Goal: Obtain resource: Obtain resource

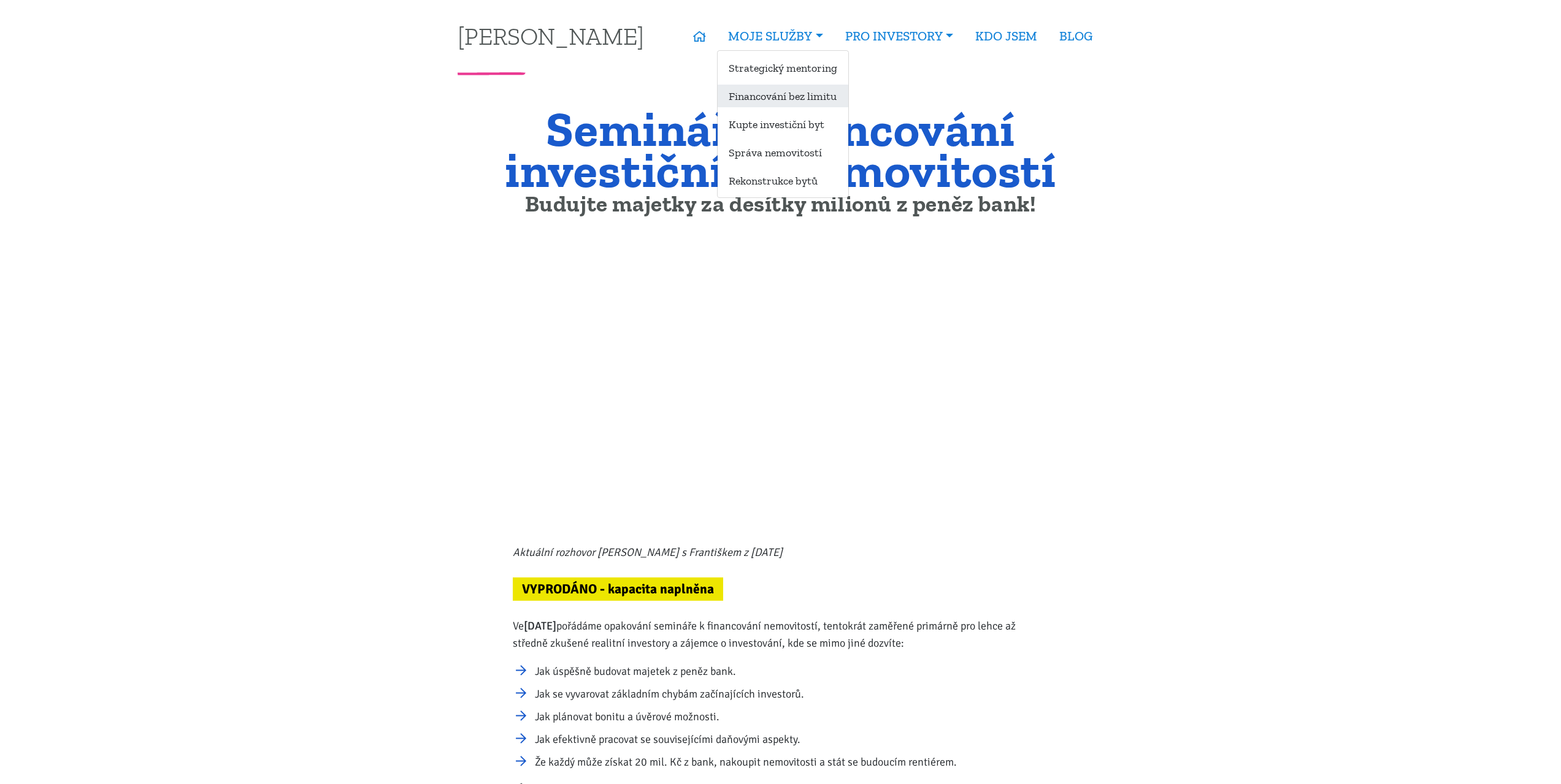
click at [778, 93] on link "Financování bez limitu" at bounding box center [783, 96] width 130 height 23
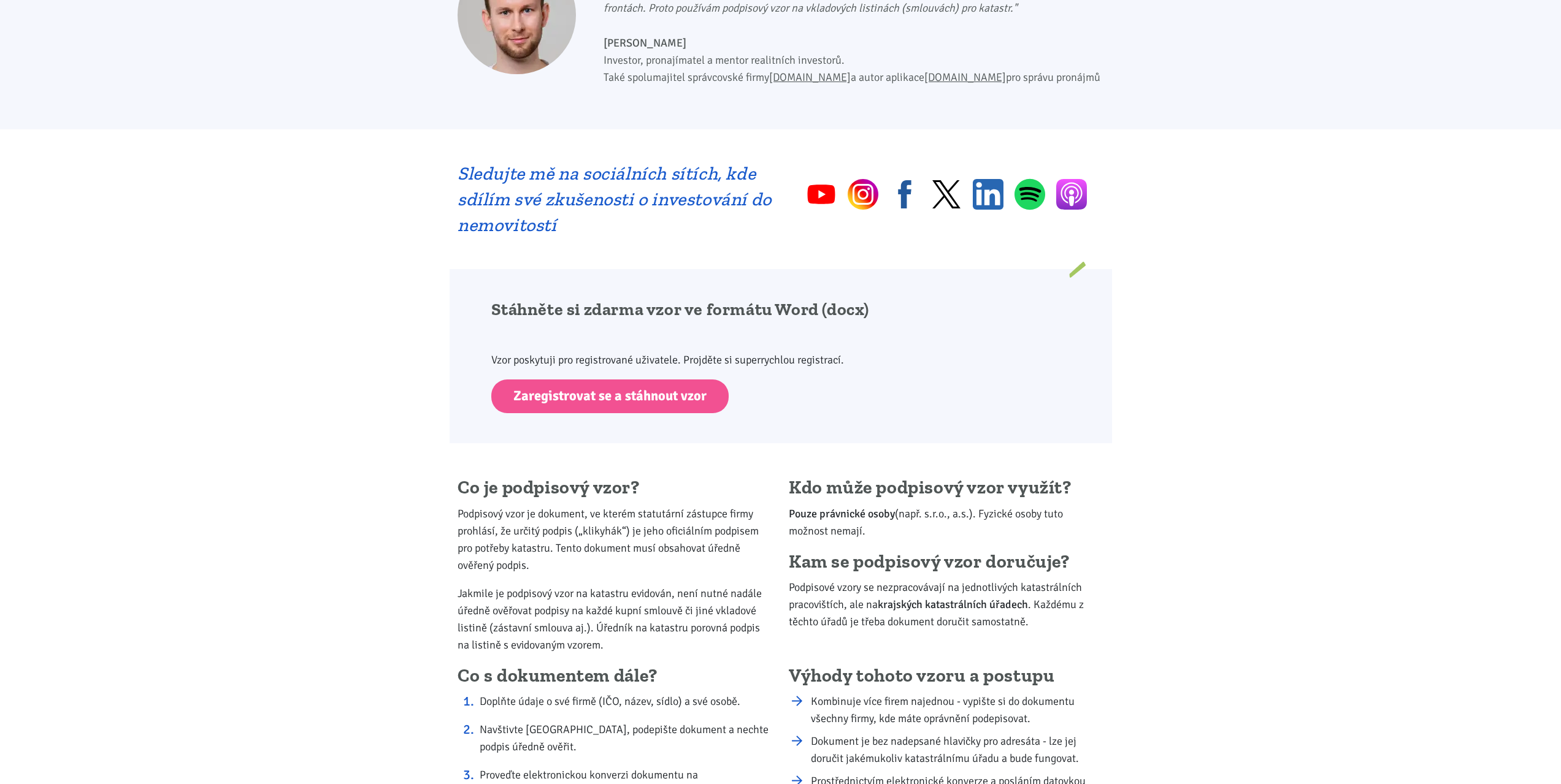
scroll to position [490, 0]
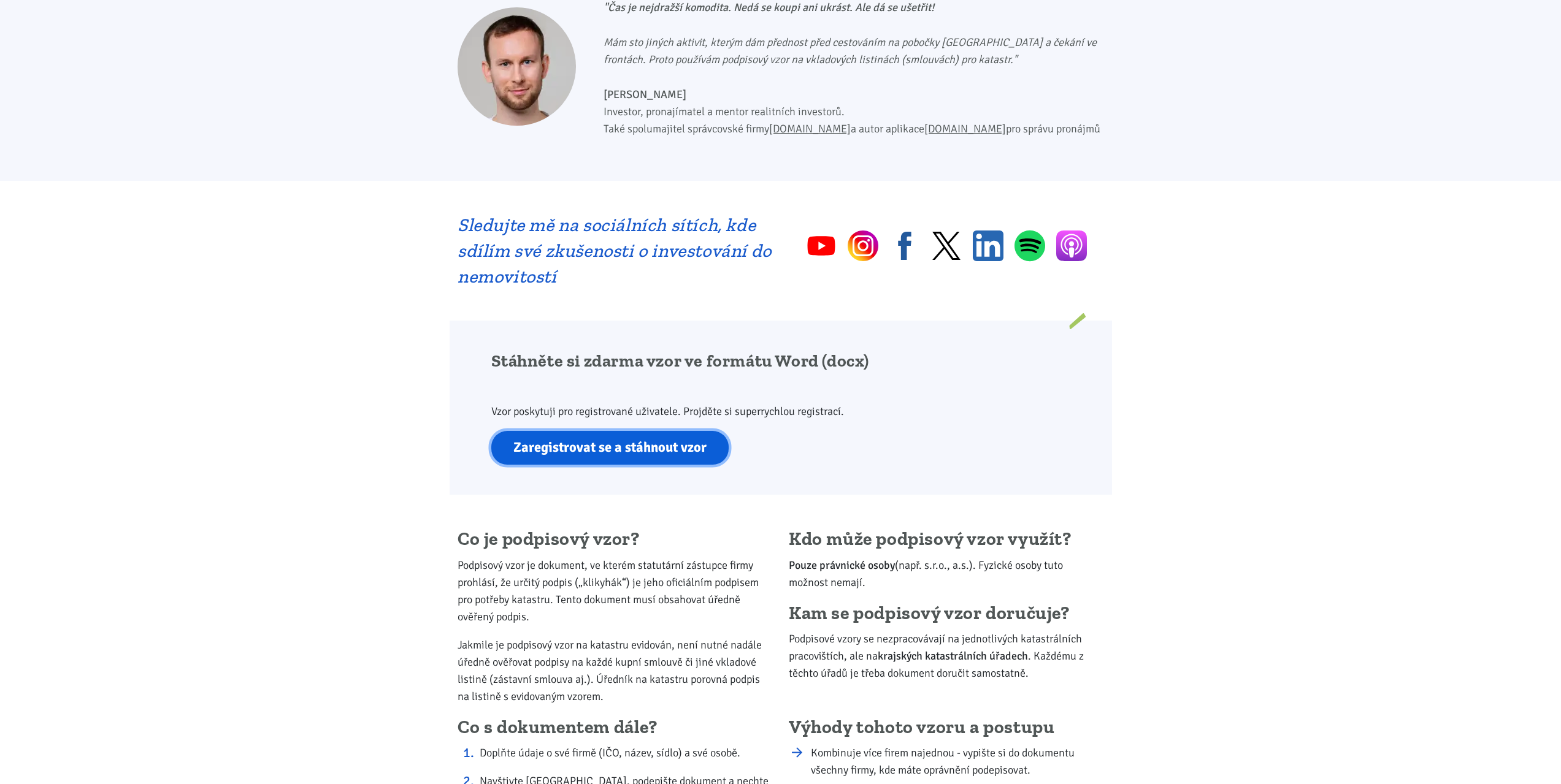
click at [642, 442] on link "Zaregistrovat se a stáhnout vzor" at bounding box center [609, 448] width 237 height 34
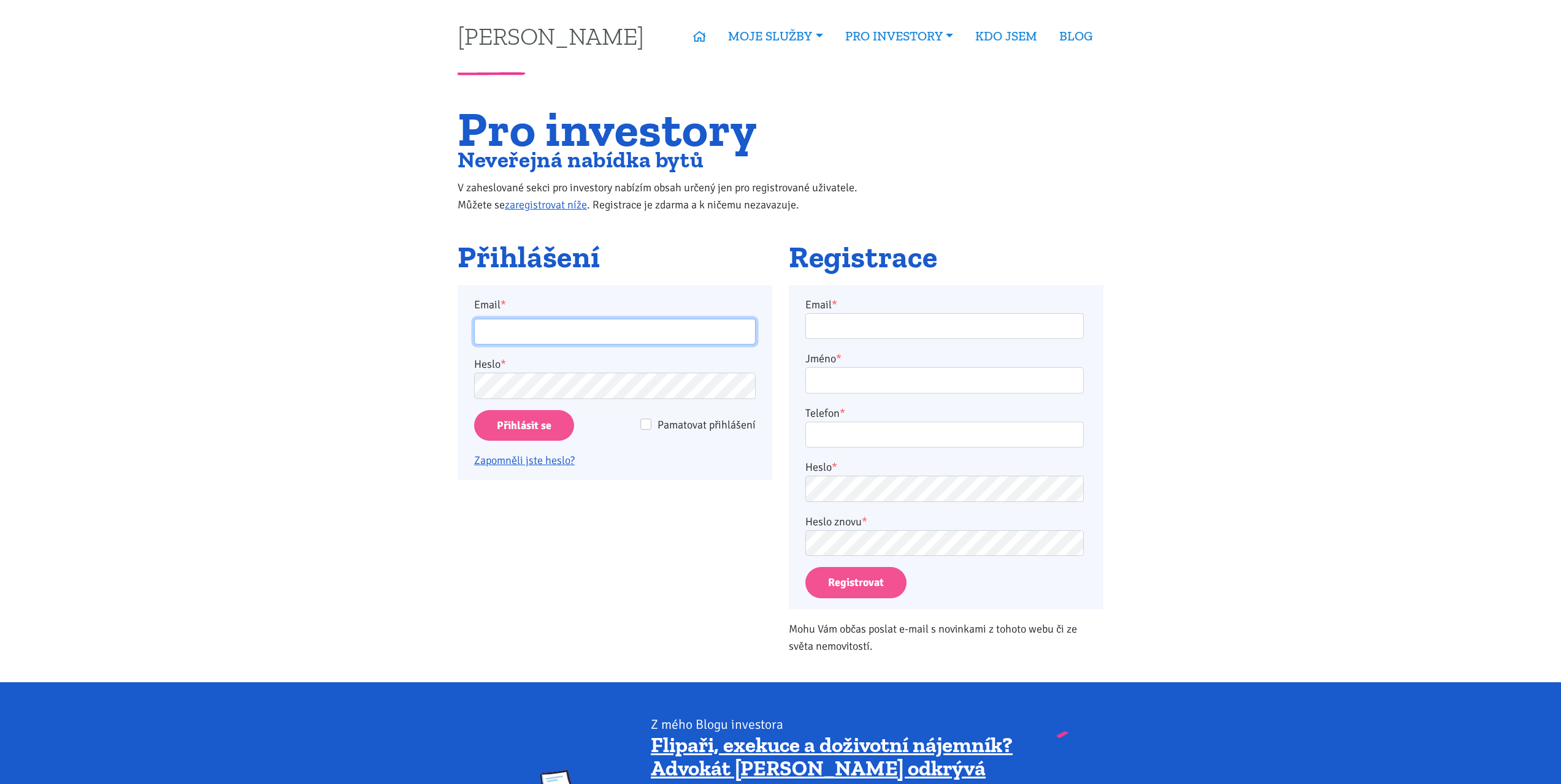
click at [652, 330] on input "Email *" at bounding box center [615, 332] width 282 height 26
type input "radon.jiri@icloud.com"
click at [524, 430] on input "Přihlásit se" at bounding box center [524, 426] width 100 height 31
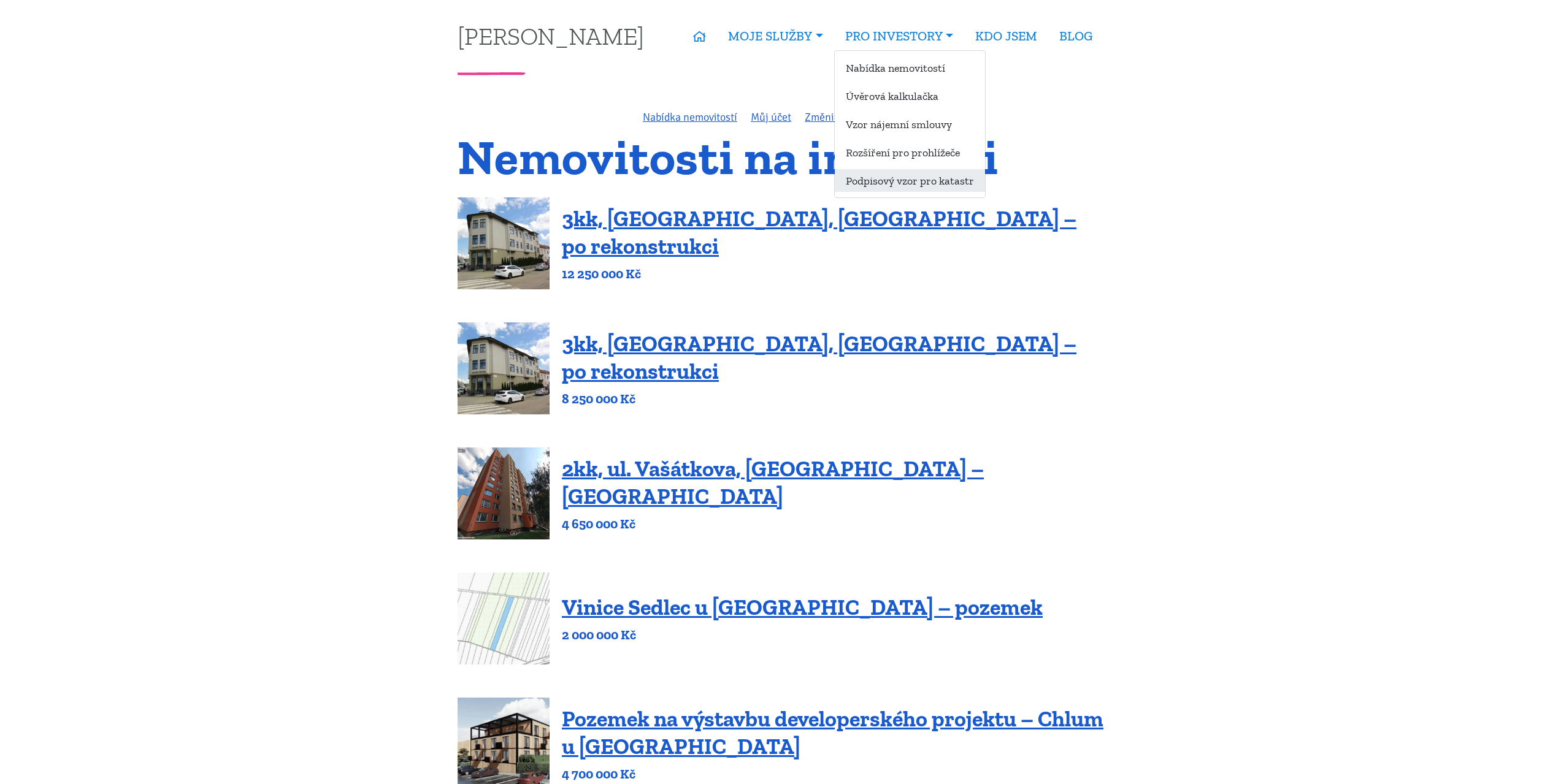
click at [882, 187] on link "Podpisový vzor pro katastr" at bounding box center [910, 181] width 150 height 23
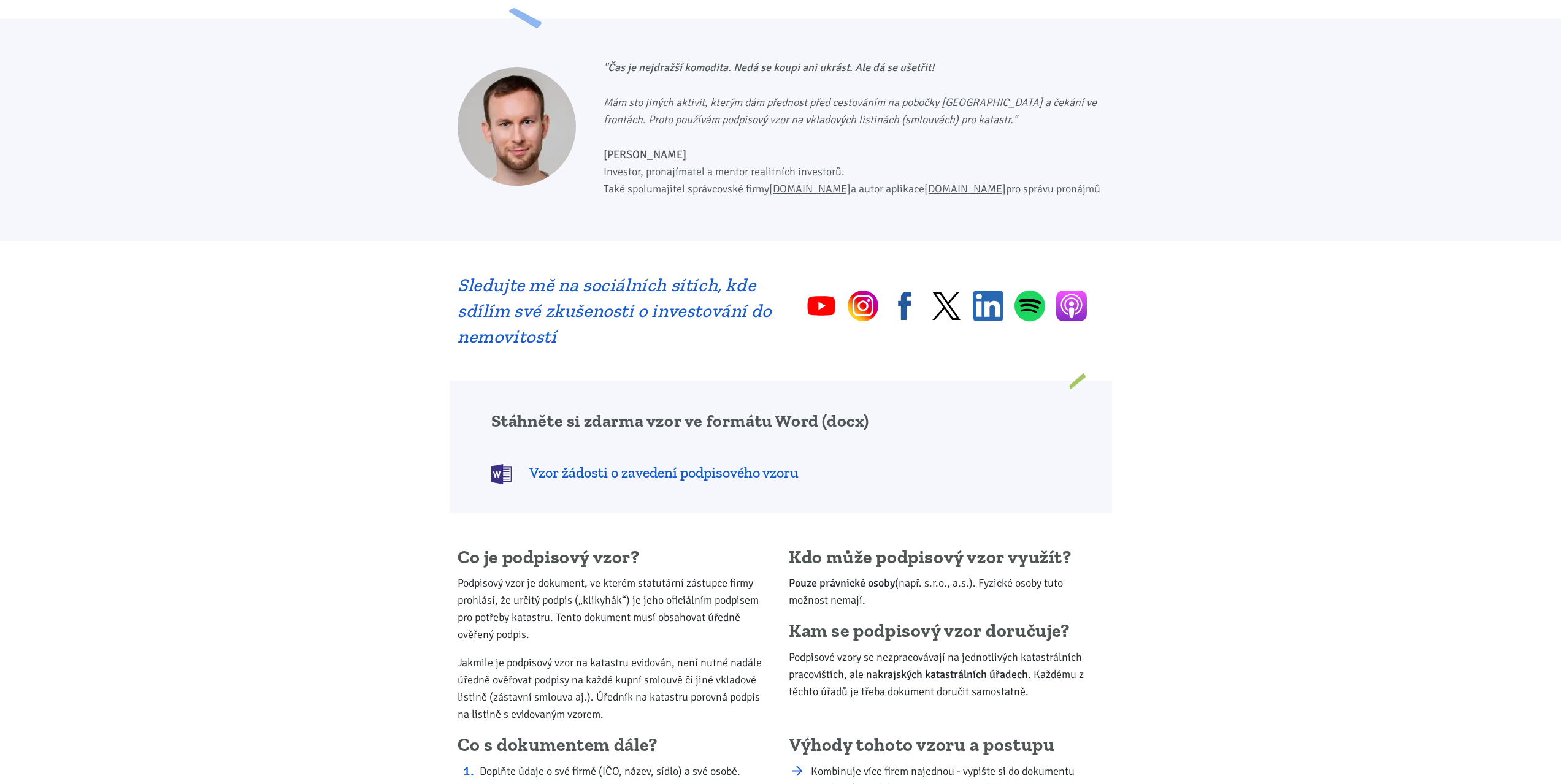
scroll to position [245, 0]
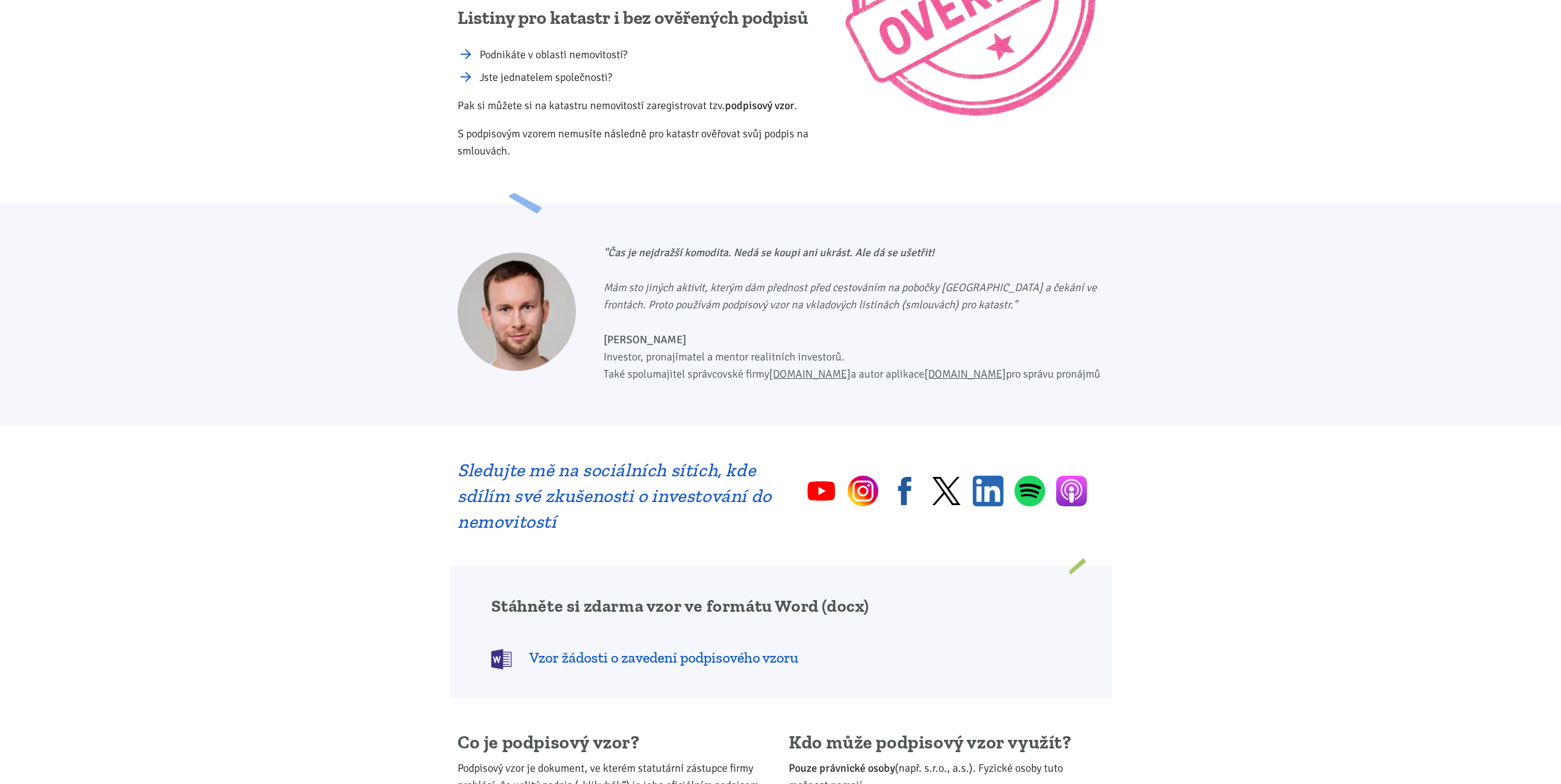
click at [623, 658] on span "Vzor žádosti o zavedení podpisového vzoru" at bounding box center [664, 658] width 269 height 20
click at [965, 312] on p "Mám sto jiných aktivit, kterým dám přednost před cestováním na pobočky [GEOGRAP…" at bounding box center [853, 296] width 500 height 35
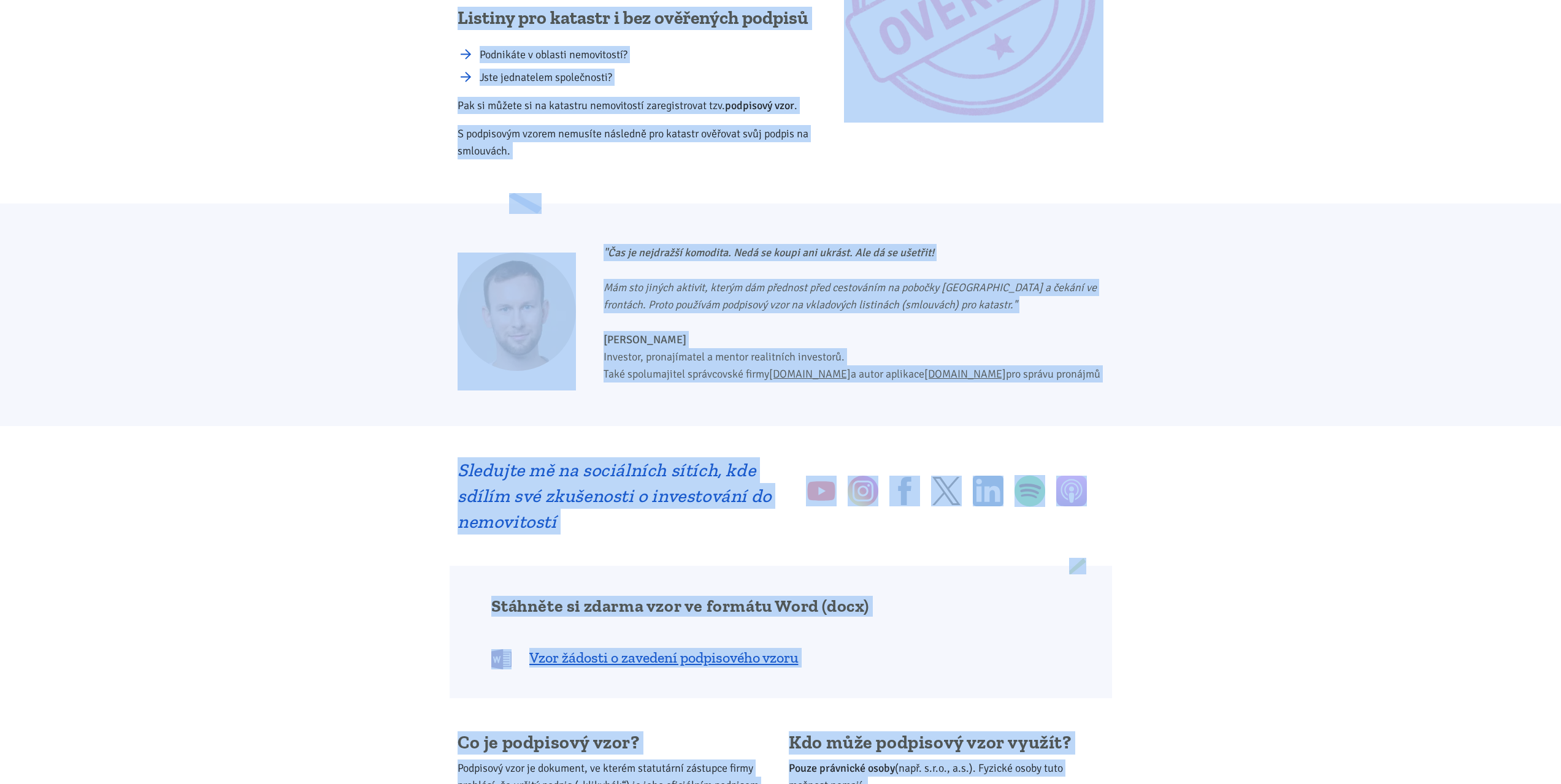
click at [965, 312] on p "Mám sto jiných aktivit, kterým dám přednost před cestováním na pobočky [GEOGRAP…" at bounding box center [853, 296] width 500 height 35
